Goal: Task Accomplishment & Management: Use online tool/utility

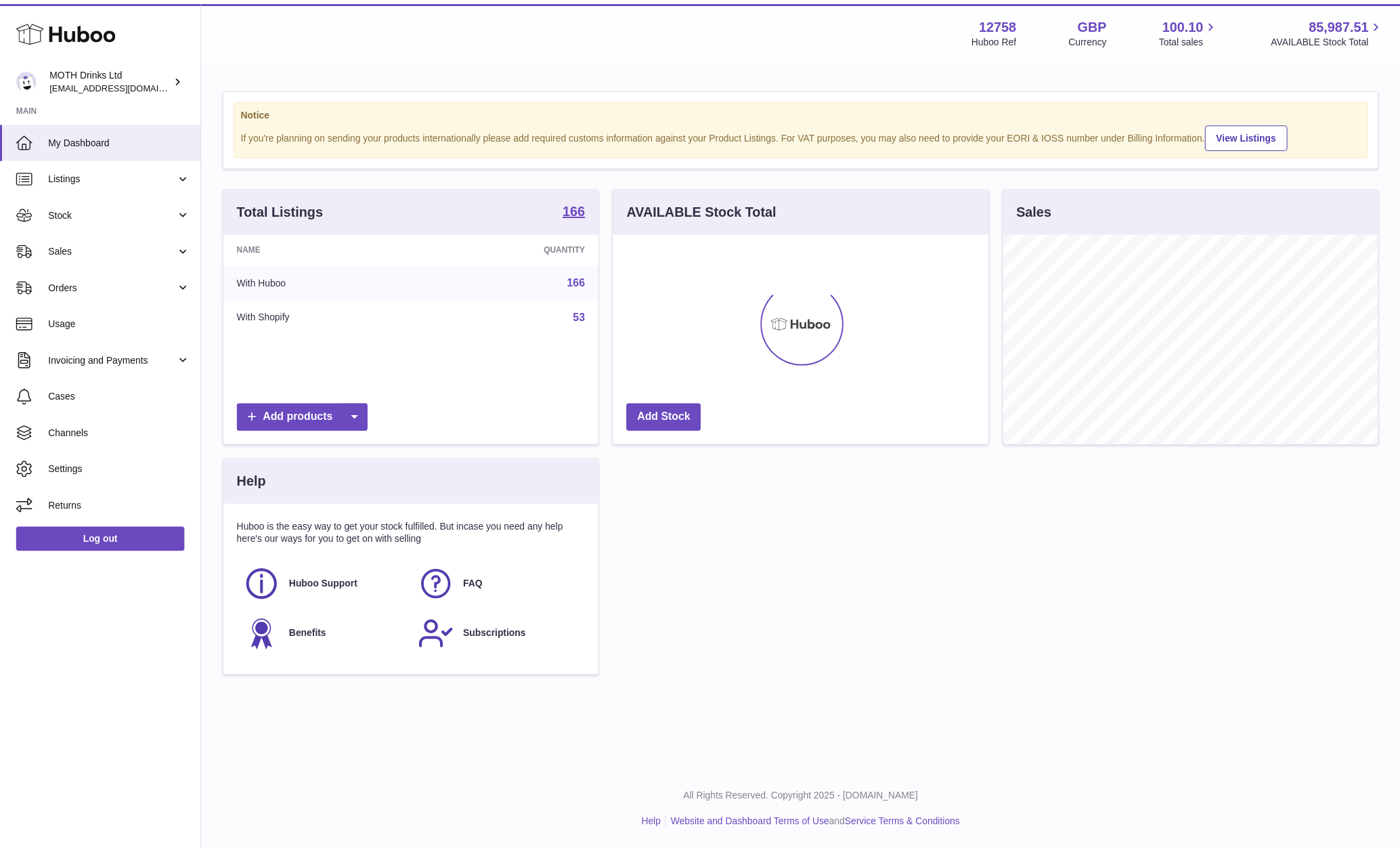
scroll to position [211, 378]
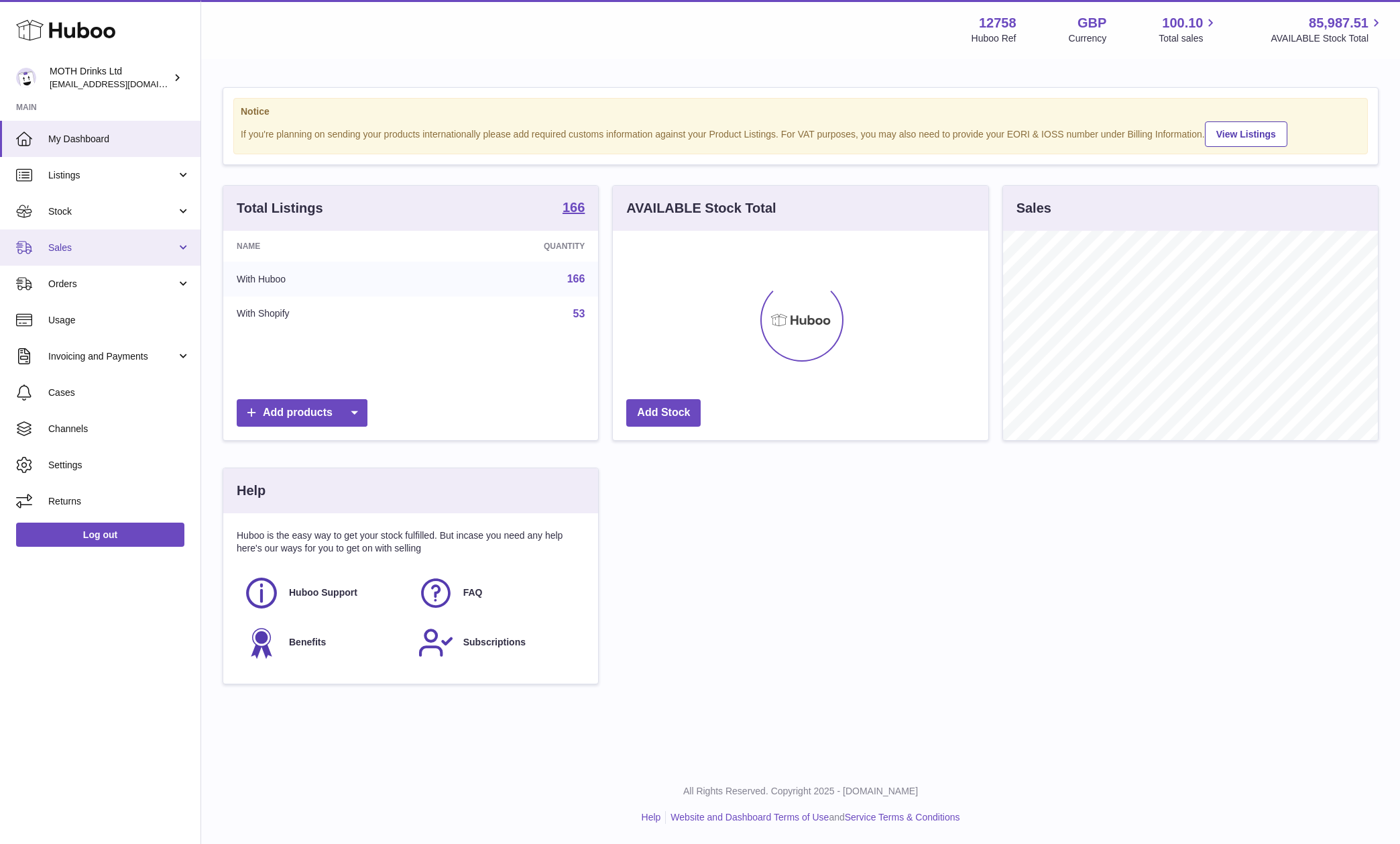
click at [130, 251] on span "Sales" at bounding box center [113, 247] width 128 height 13
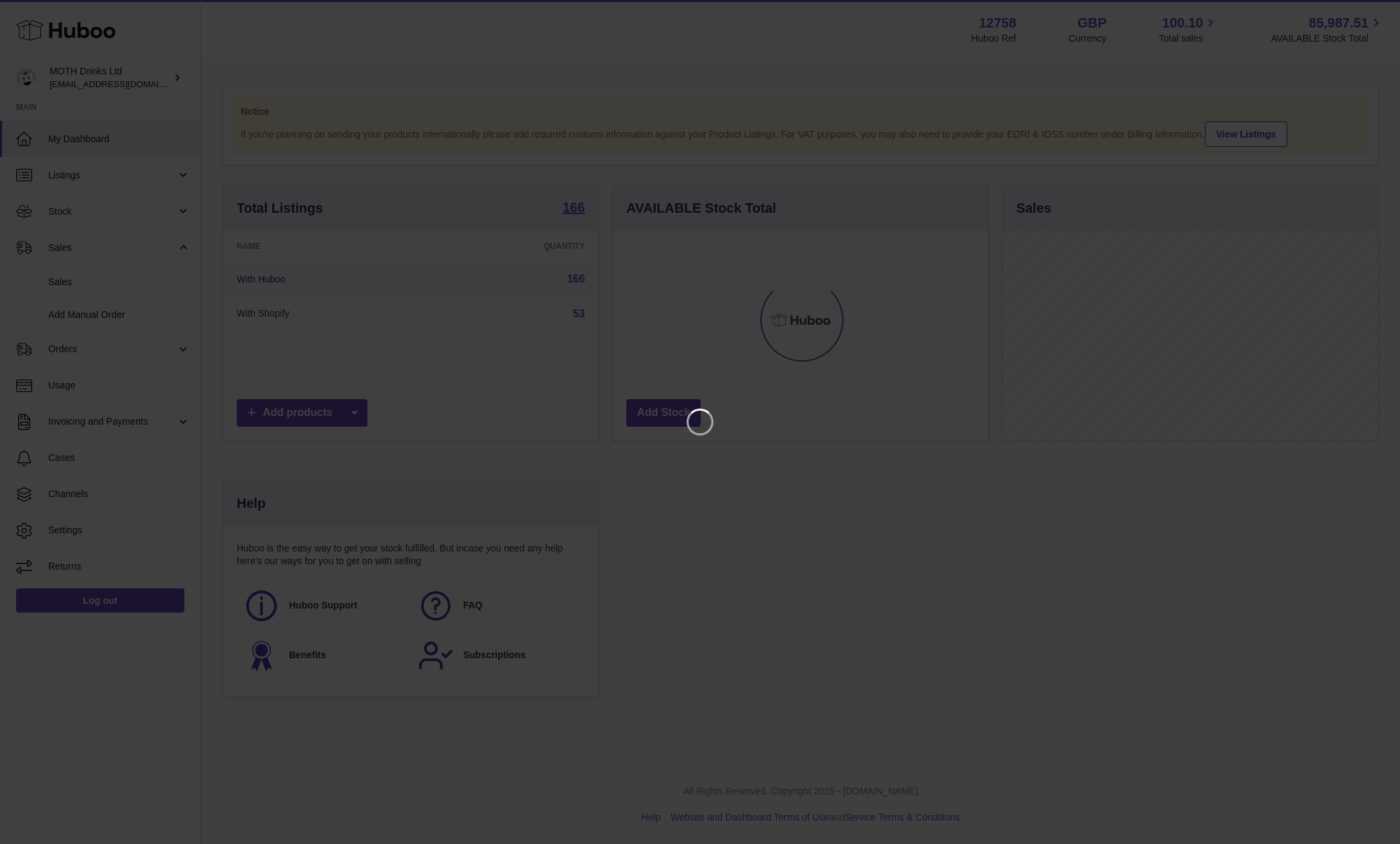
click at [1047, 330] on iframe at bounding box center [700, 422] width 1346 height 790
click at [1364, 9] on icon "Close" at bounding box center [1365, 12] width 16 height 16
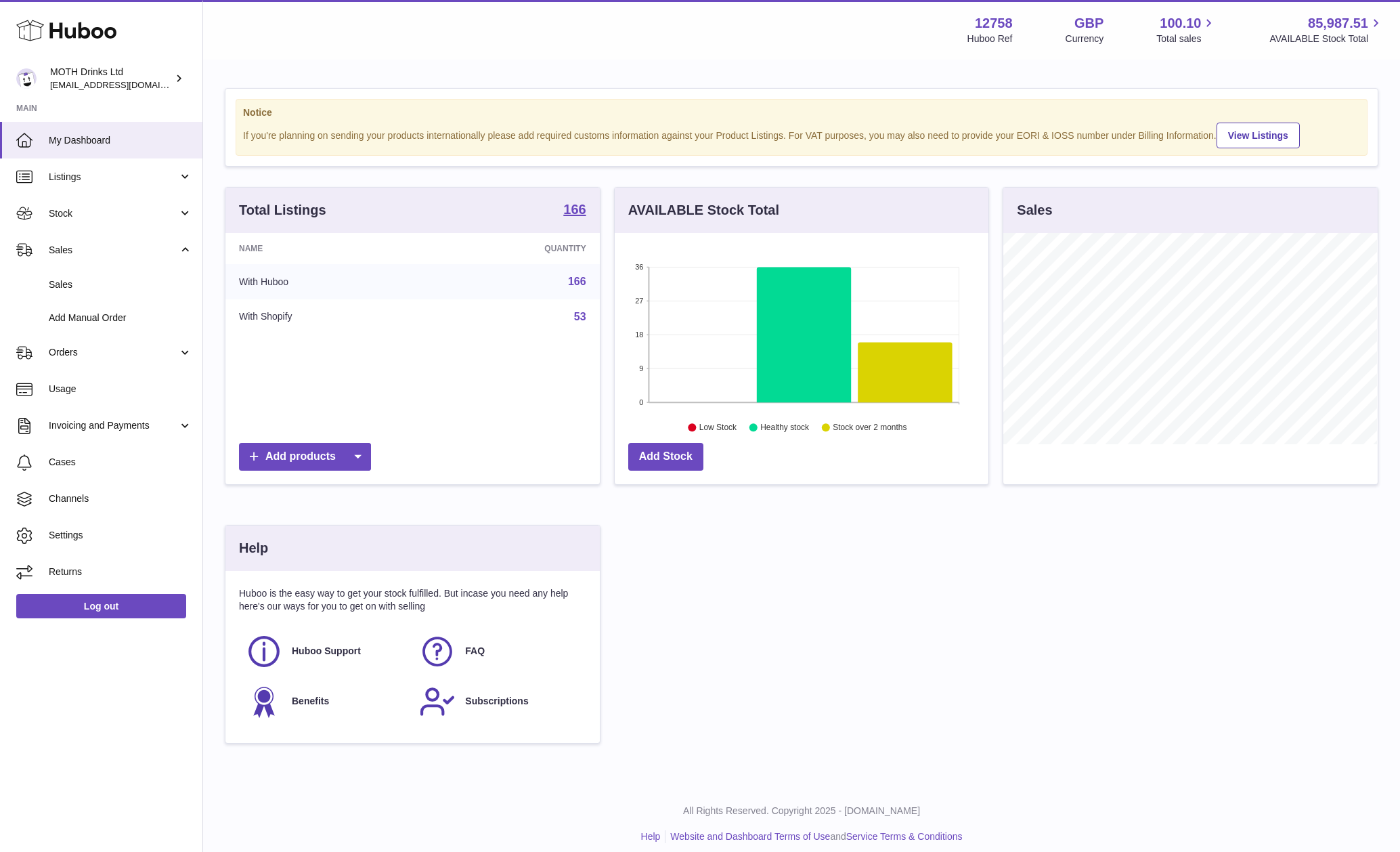
scroll to position [676852, 676738]
click at [116, 305] on link "Add Manual Order" at bounding box center [101, 318] width 202 height 34
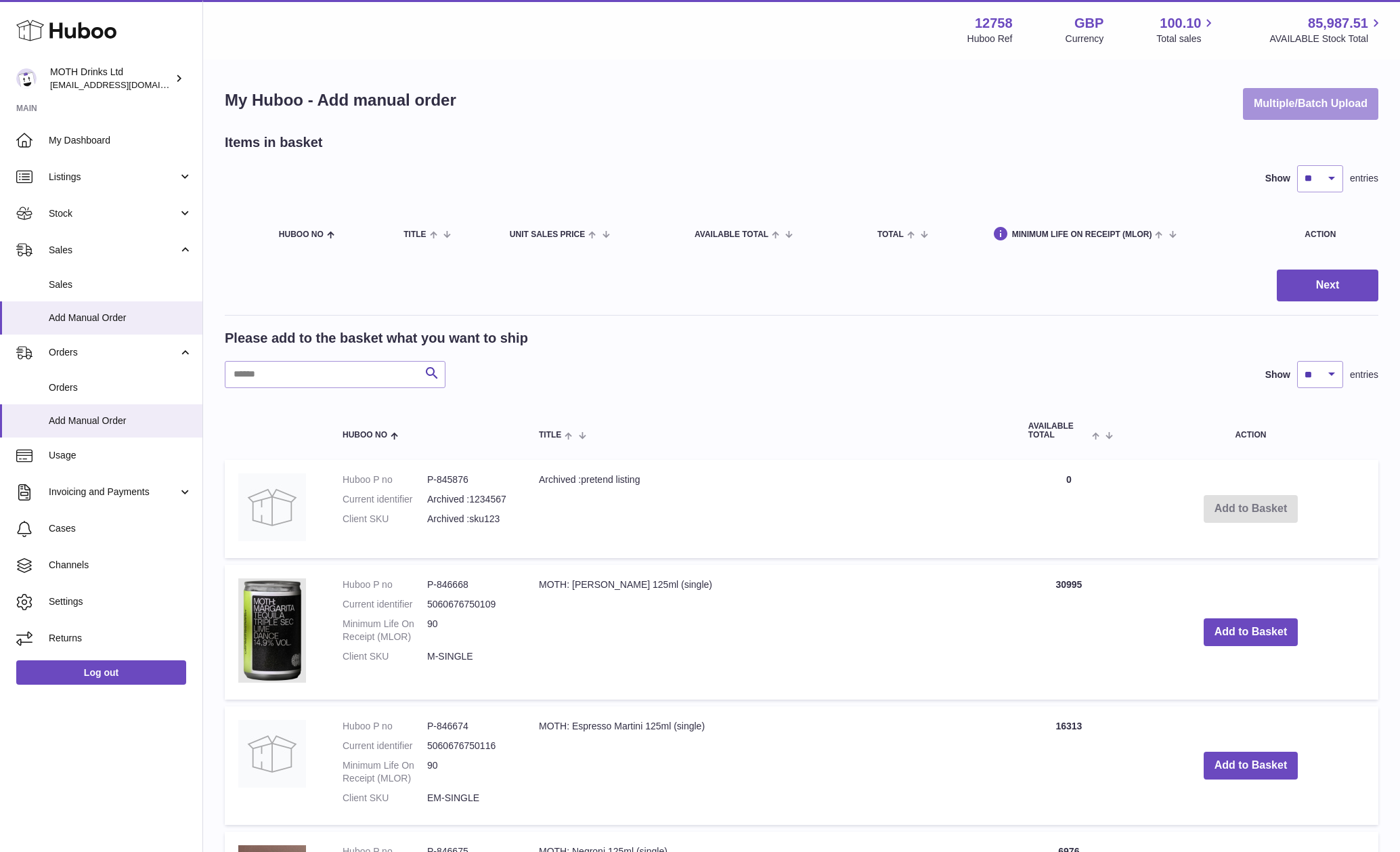
click at [1310, 109] on button "Multiple/Batch Upload" at bounding box center [1310, 103] width 135 height 32
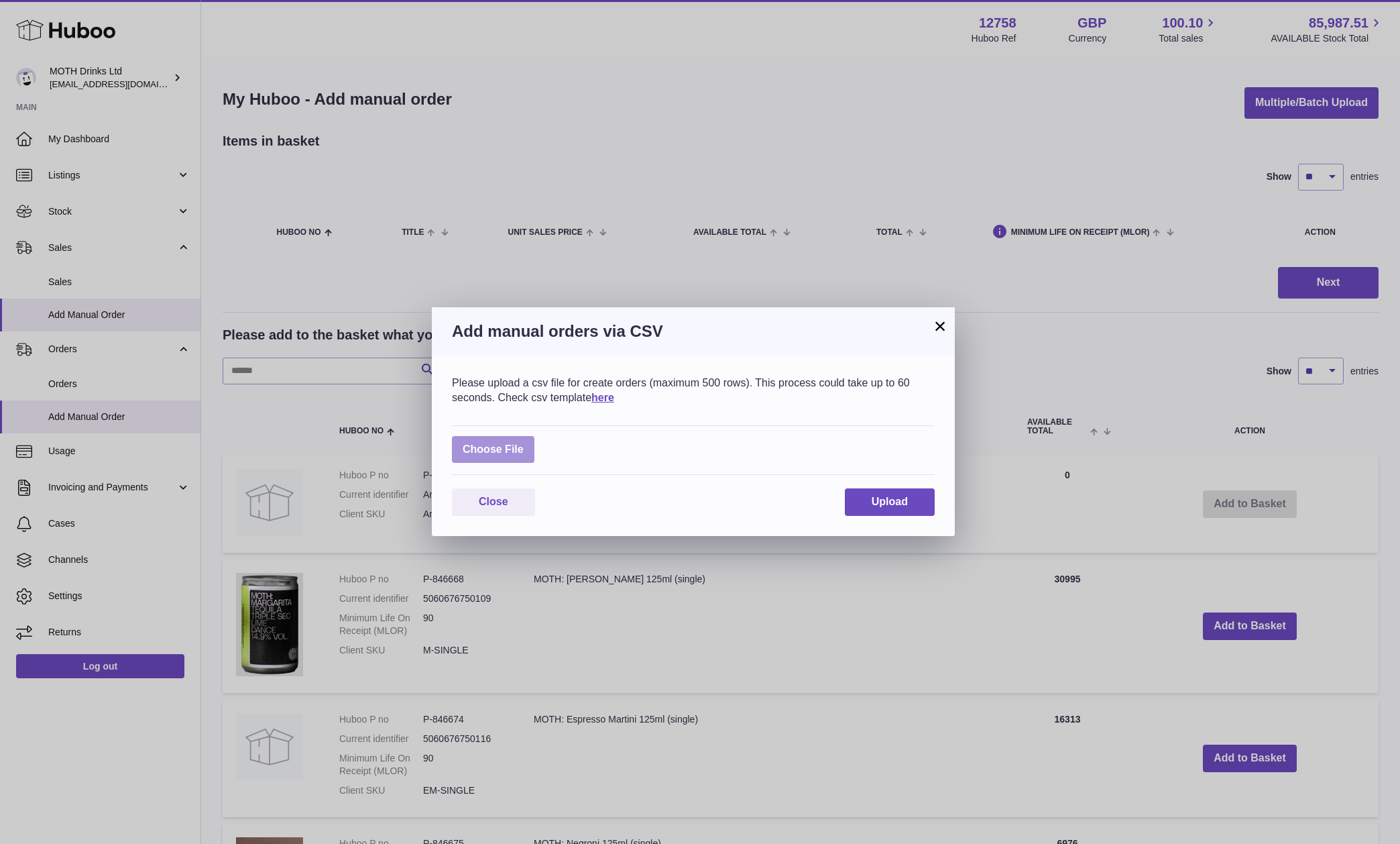
click at [489, 450] on label at bounding box center [493, 450] width 83 height 27
click at [524, 444] on input "file" at bounding box center [524, 443] width 1 height 1
type input "**********"
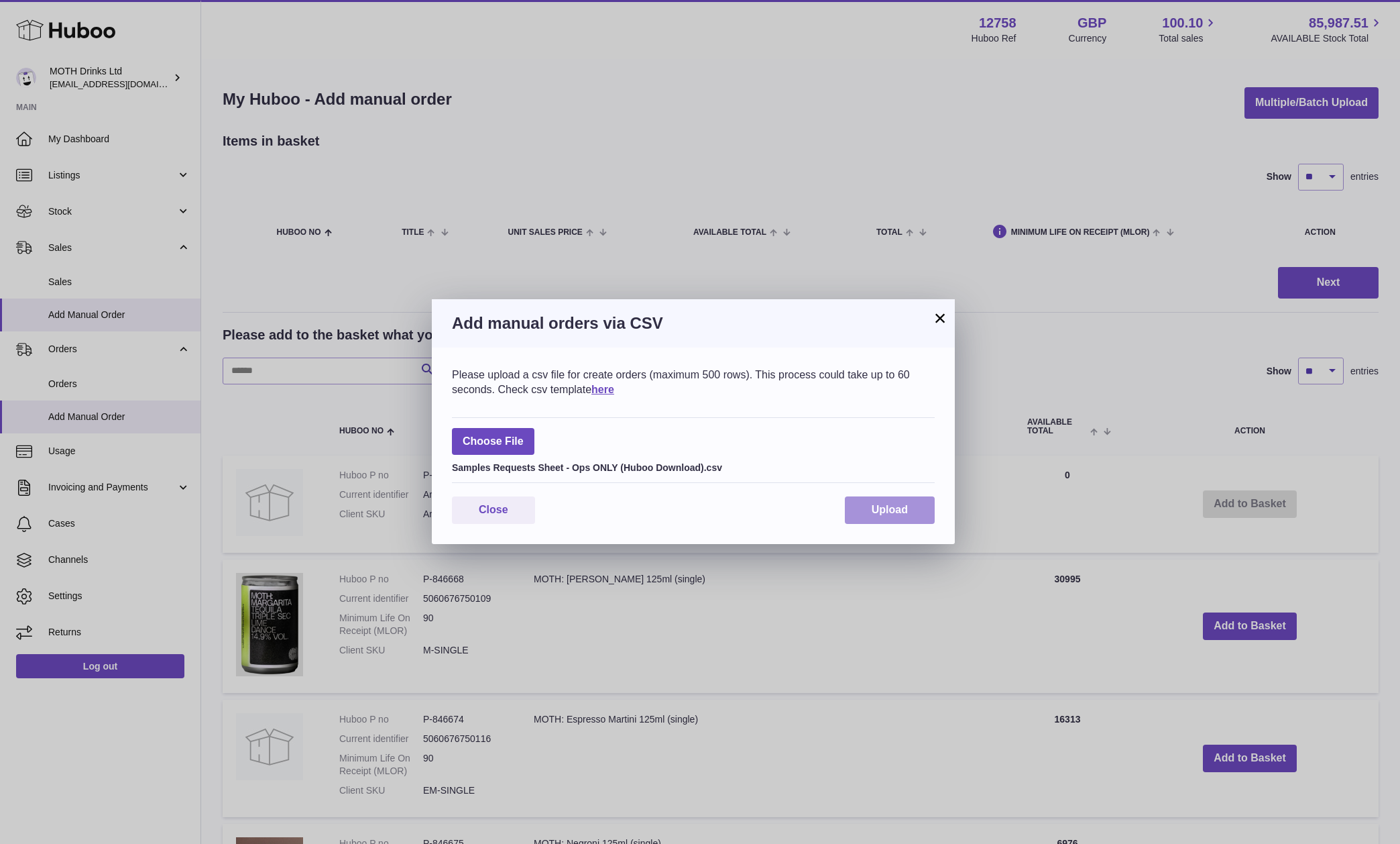
click at [888, 503] on span "Upload" at bounding box center [890, 509] width 36 height 11
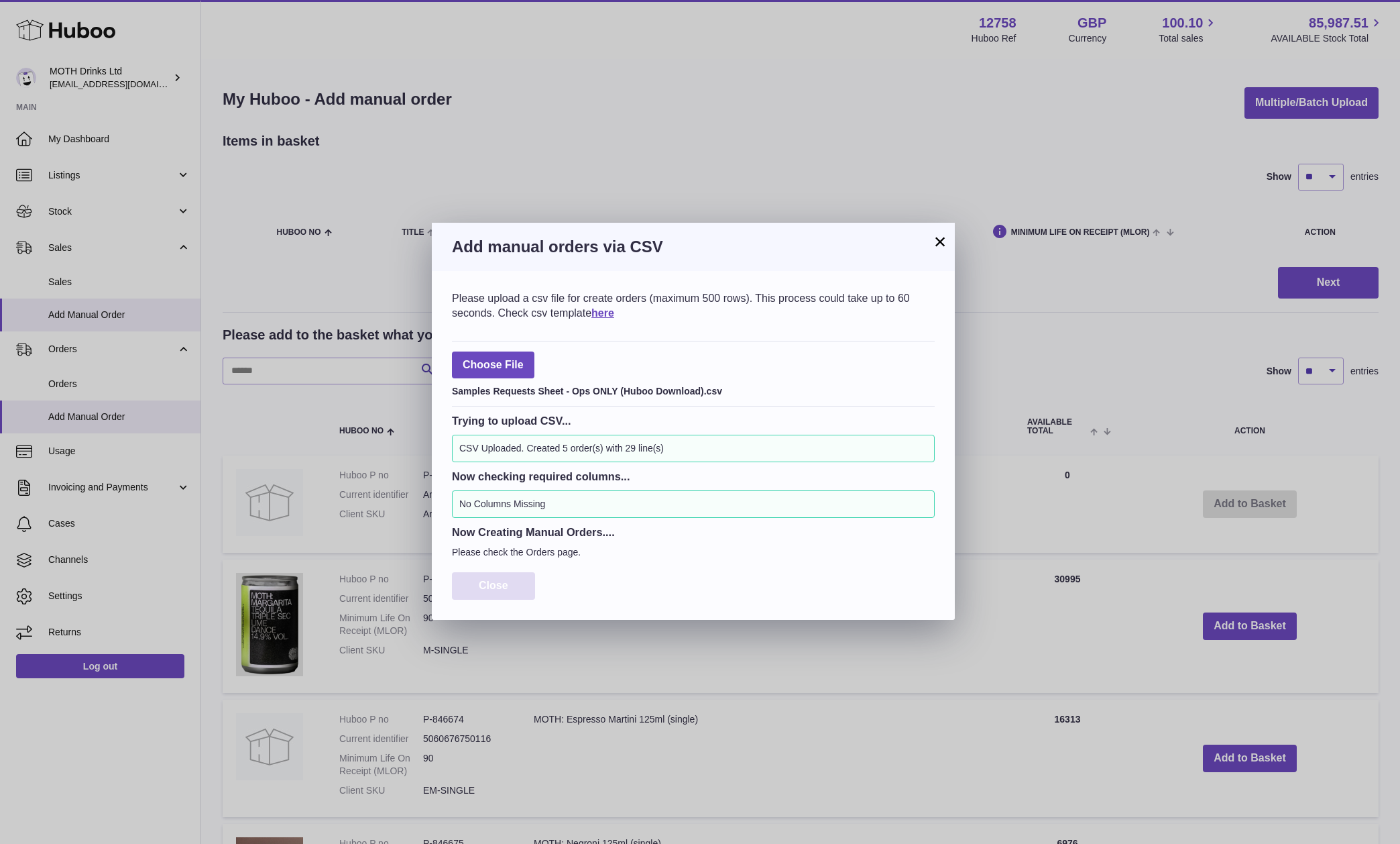
click at [519, 578] on button "Close" at bounding box center [493, 585] width 83 height 27
